Goal: Task Accomplishment & Management: Complete application form

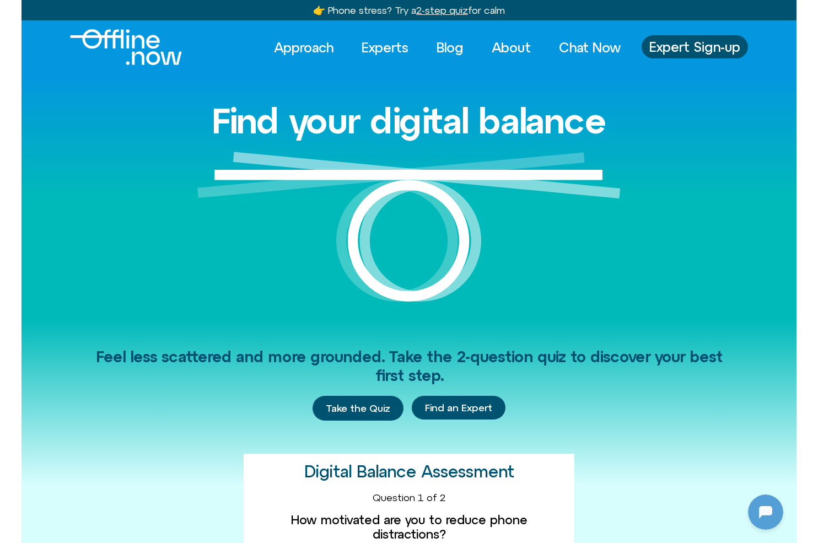
scroll to position [146, 0]
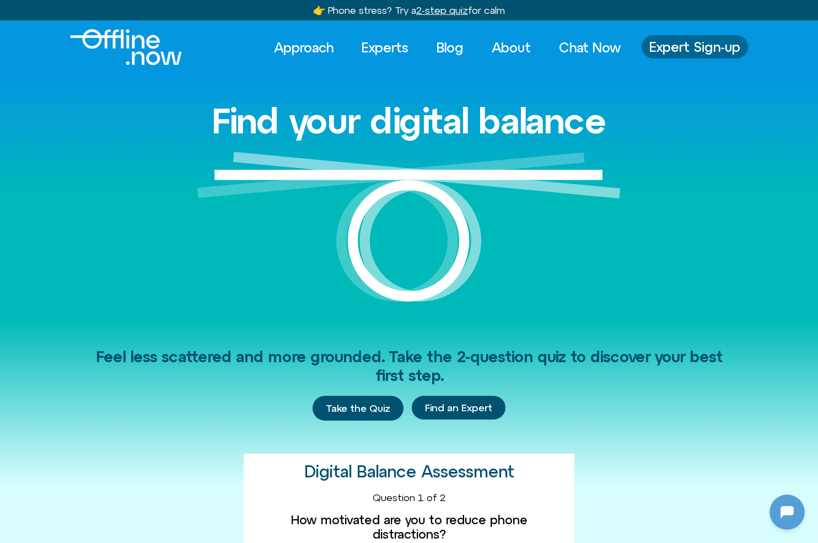
click at [692, 57] on link "Expert Sign-up" at bounding box center [694, 46] width 106 height 23
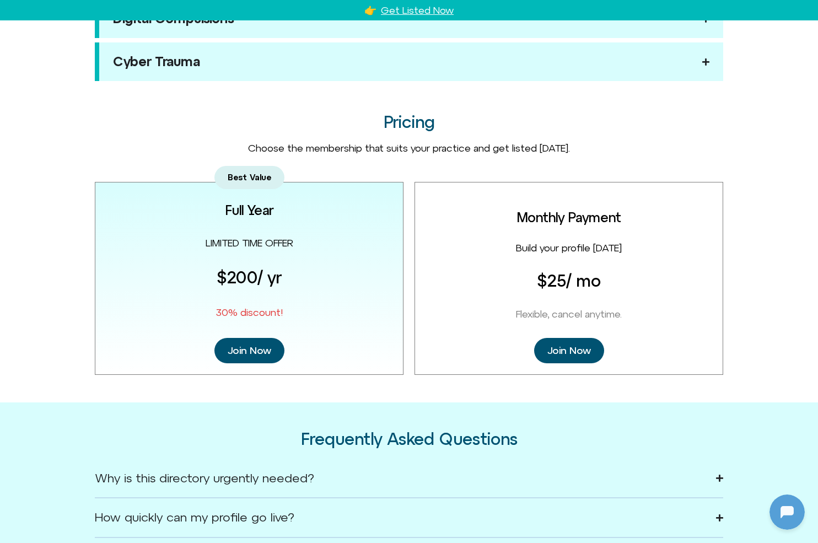
scroll to position [1290, 0]
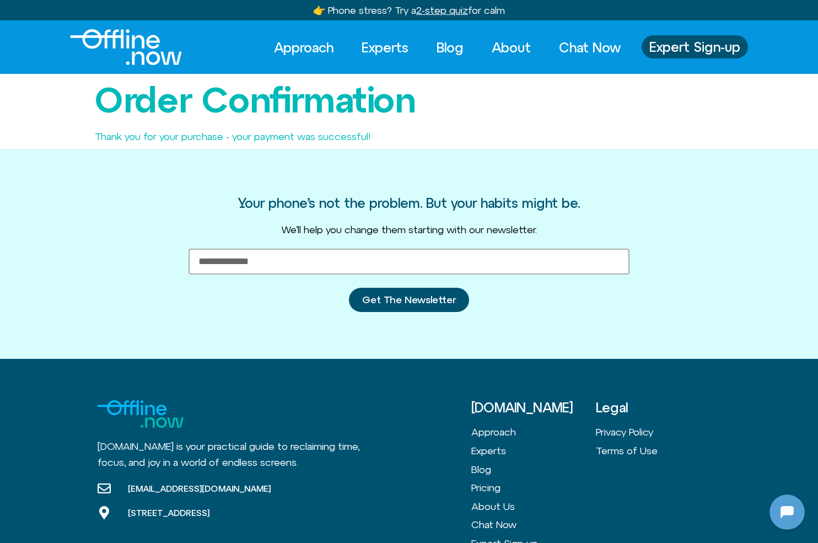
scroll to position [146, 0]
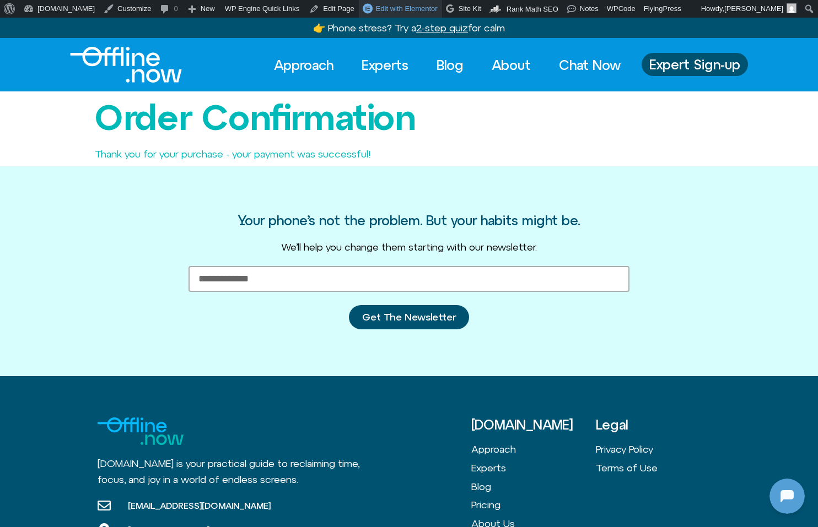
scroll to position [146, 0]
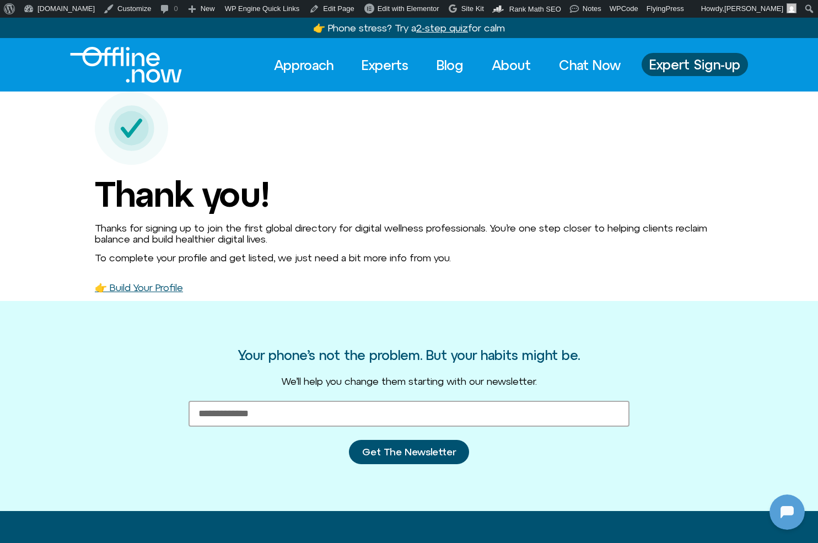
scroll to position [146, 0]
click at [497, 133] on p at bounding box center [409, 128] width 628 height 75
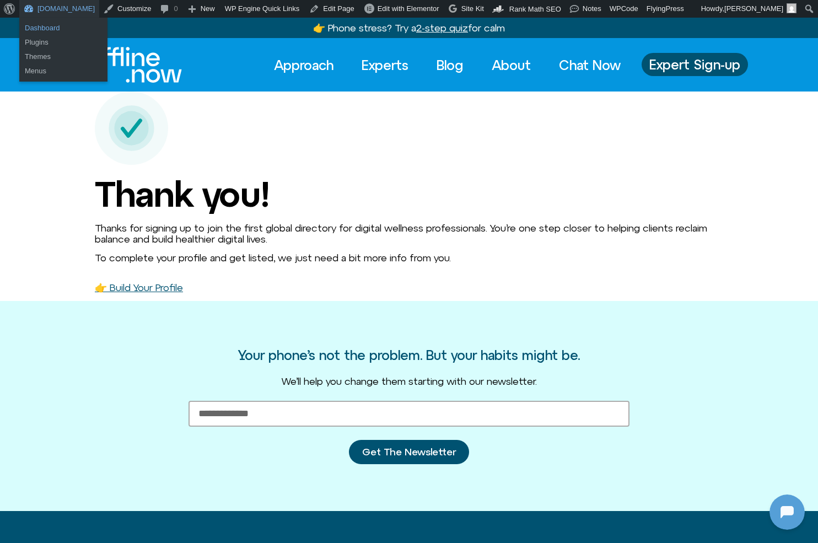
click at [47, 31] on link "Dashboard" at bounding box center [63, 28] width 88 height 14
